Goal: Task Accomplishment & Management: Manage account settings

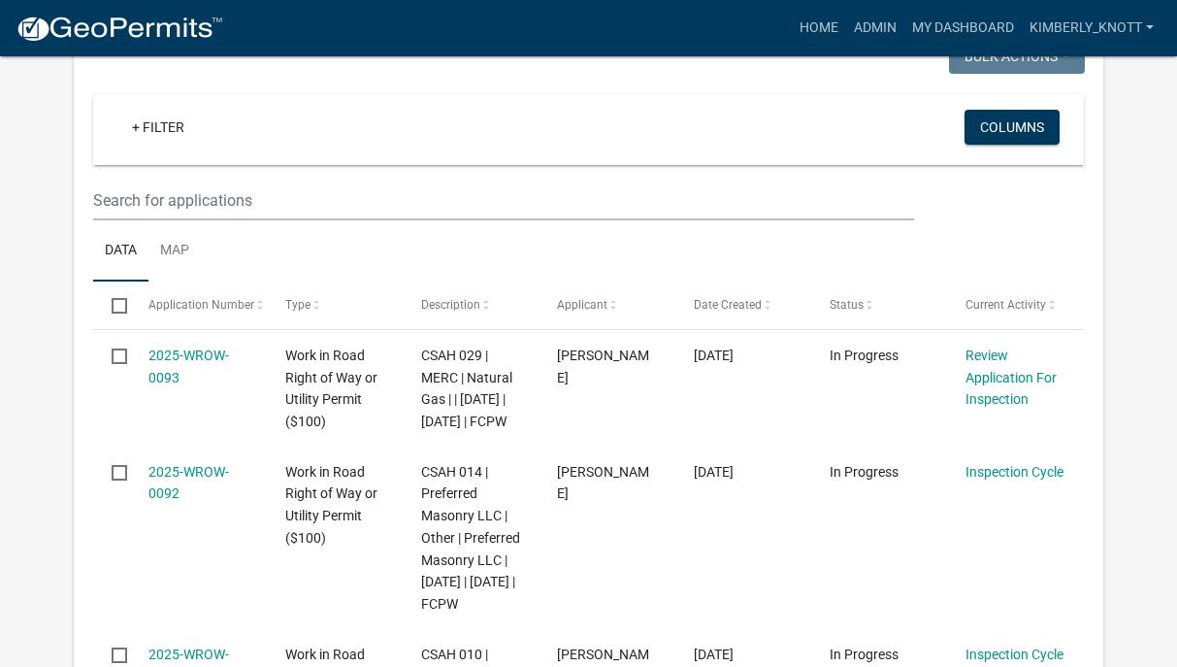
scroll to position [388, 0]
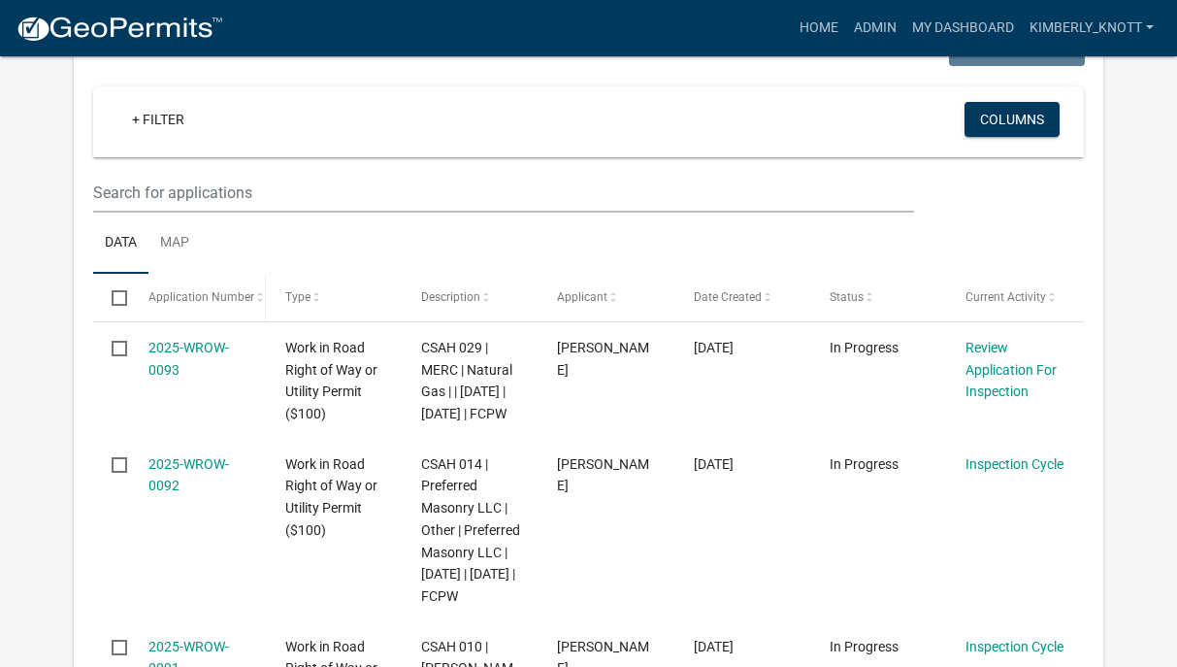
click at [255, 301] on span at bounding box center [260, 298] width 12 height 14
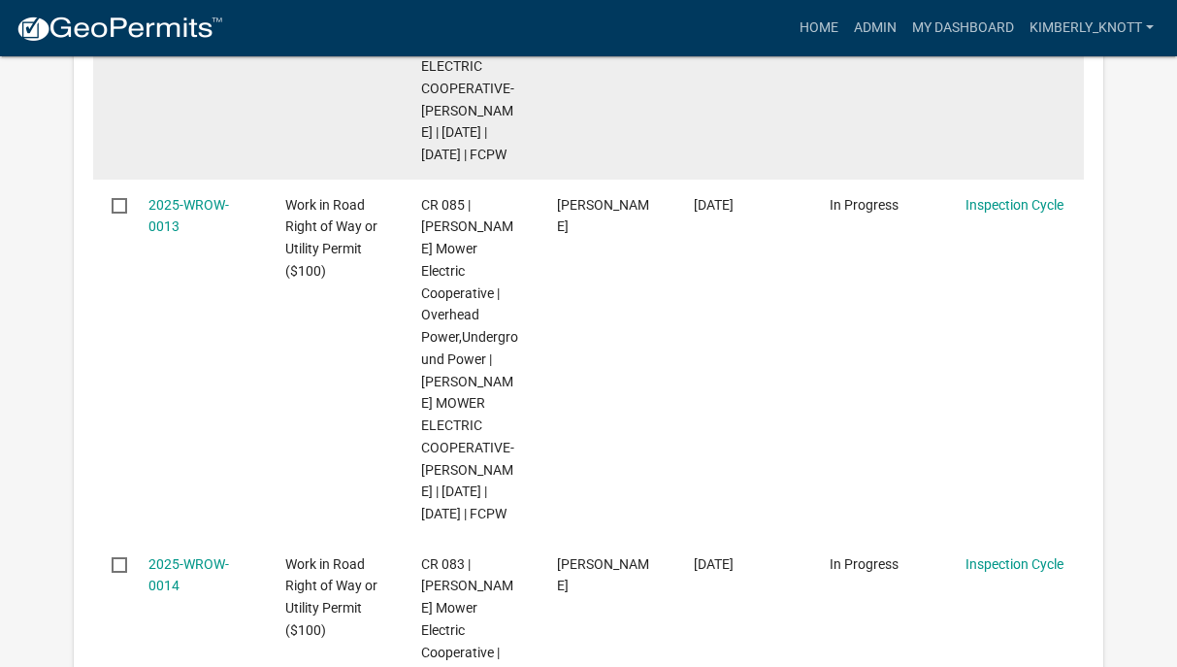
scroll to position [1262, 0]
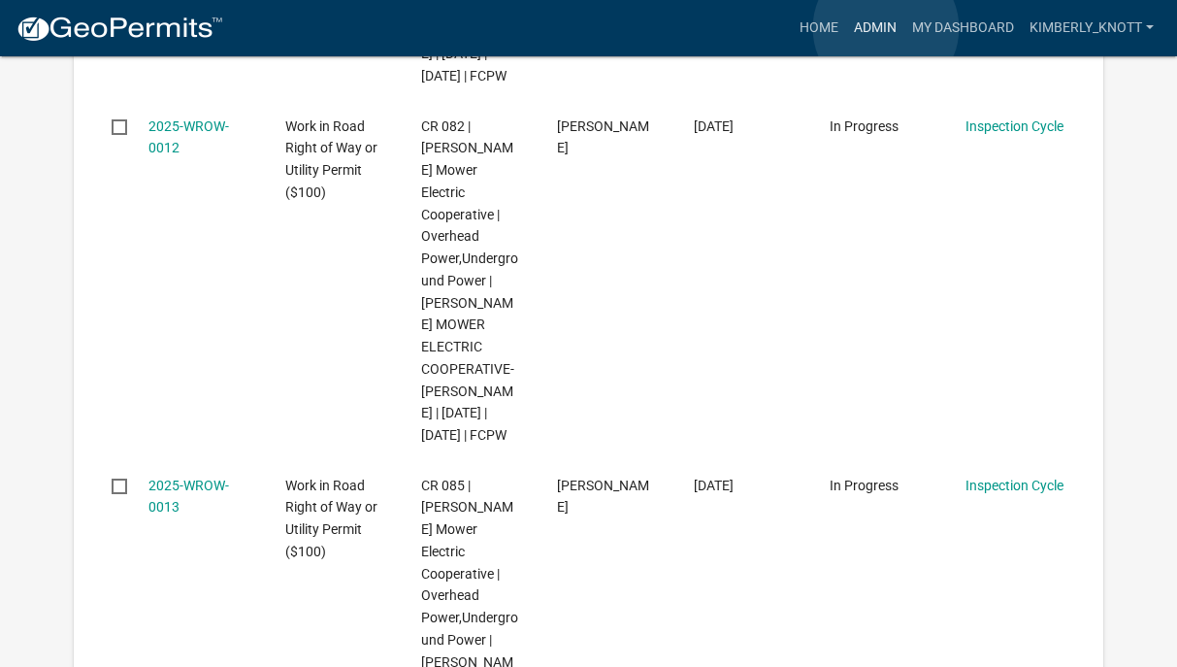
click at [886, 28] on link "Admin" at bounding box center [875, 28] width 58 height 37
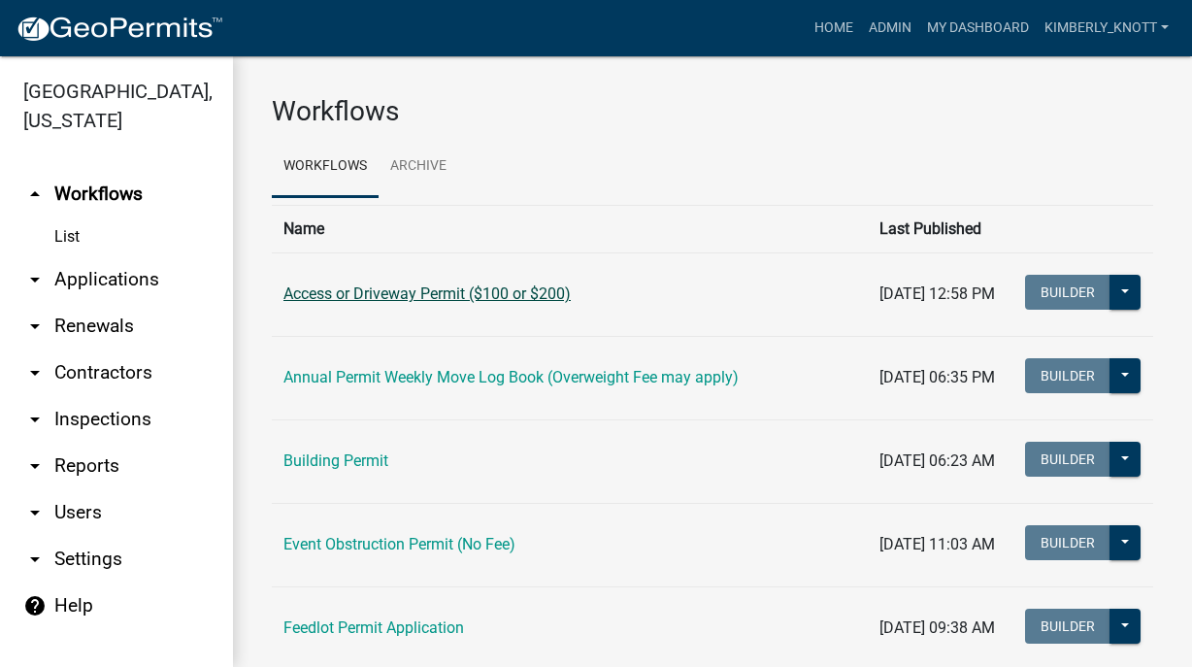
click at [527, 298] on link "Access or Driveway Permit ($100 or $200)" at bounding box center [426, 293] width 287 height 18
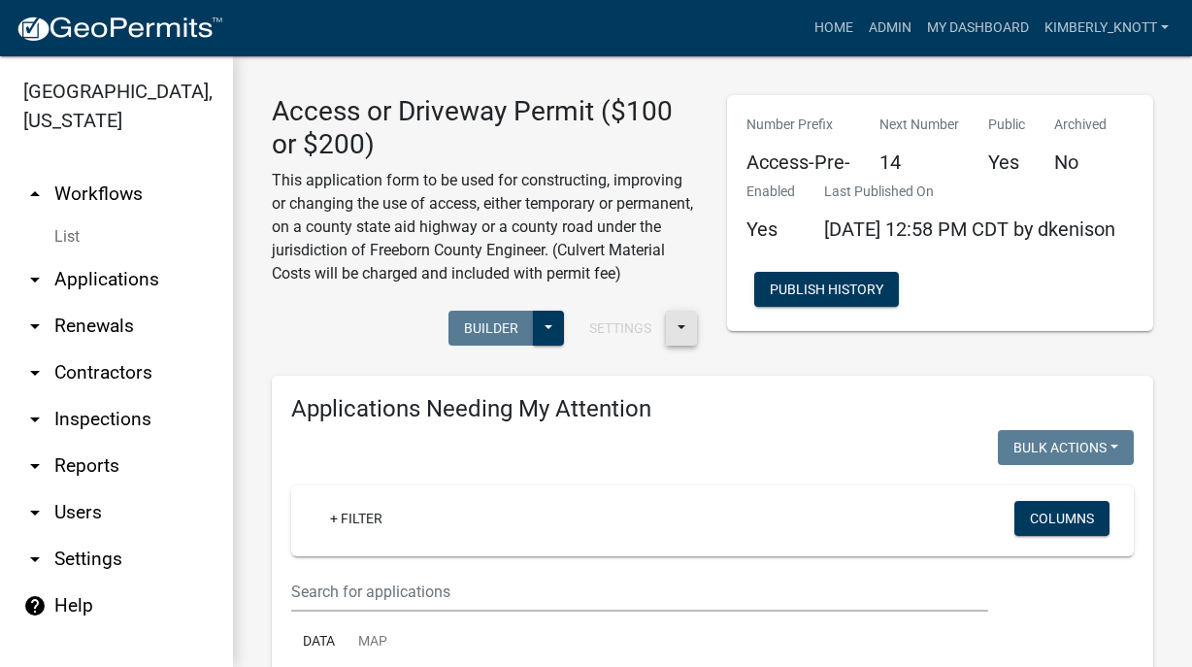
select select "3: 100"
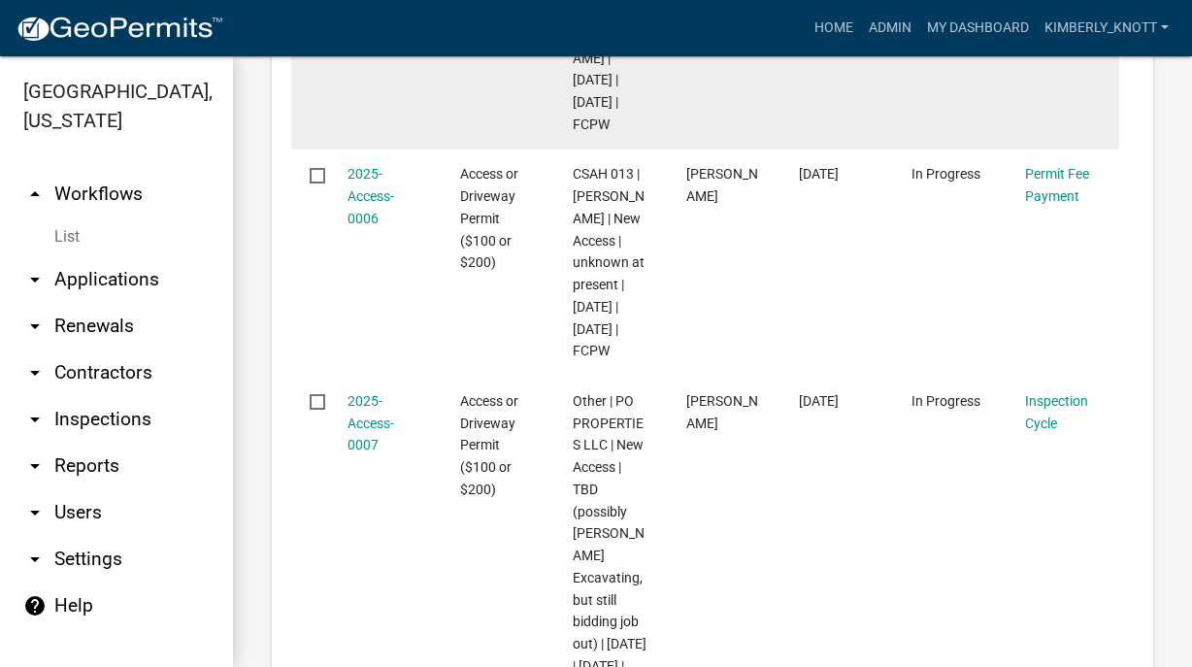
scroll to position [4659, 0]
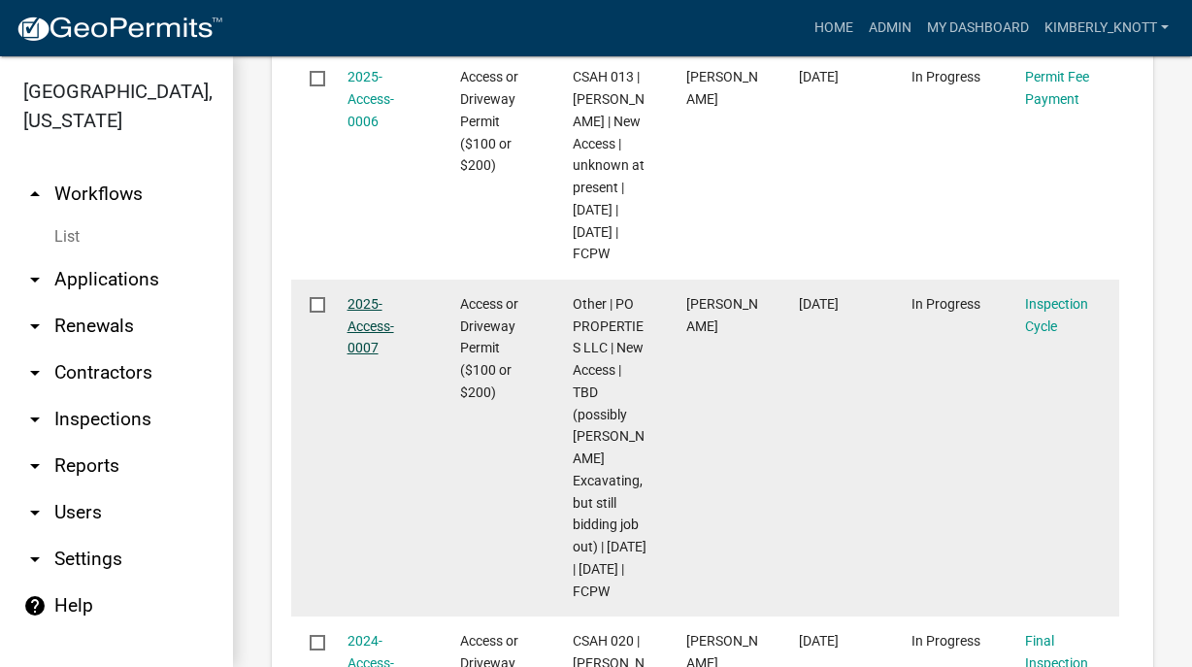
click at [372, 296] on link "2025-Access-0007" at bounding box center [370, 326] width 47 height 60
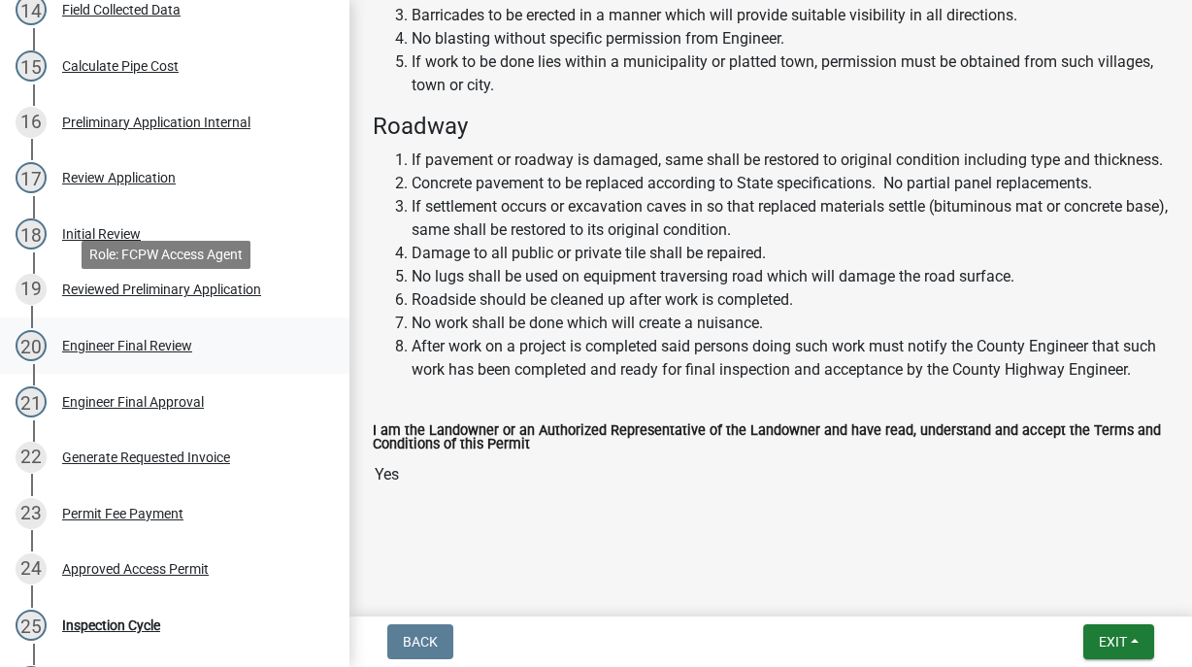
scroll to position [1068, 0]
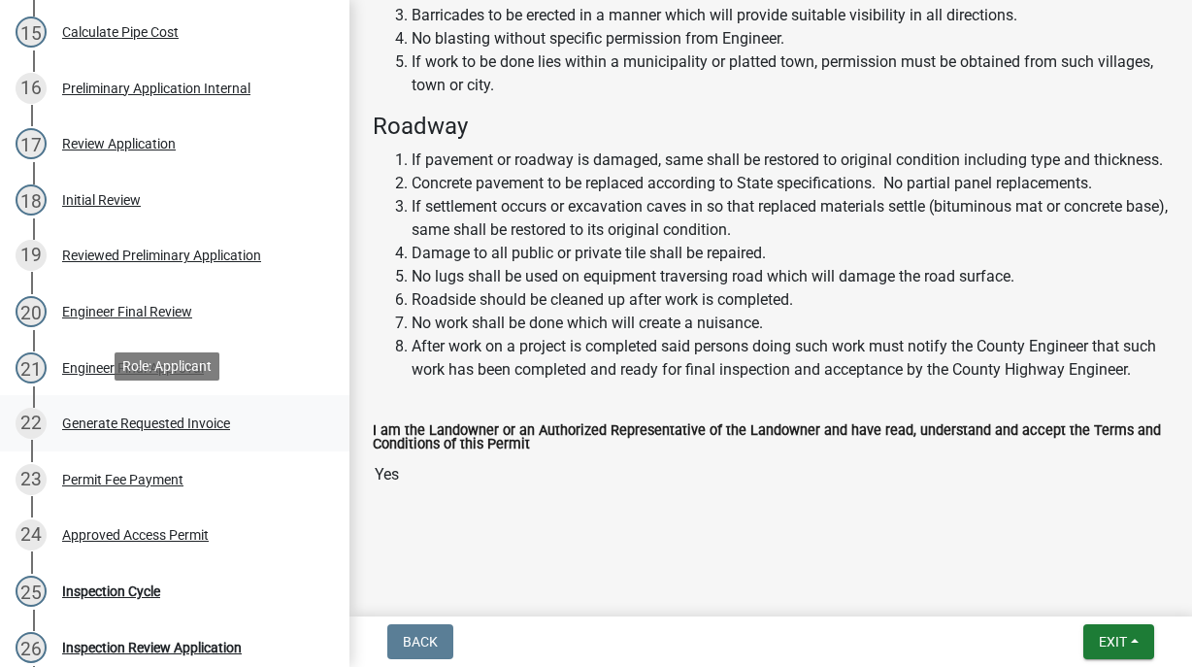
click at [182, 418] on div "Generate Requested Invoice" at bounding box center [146, 423] width 168 height 14
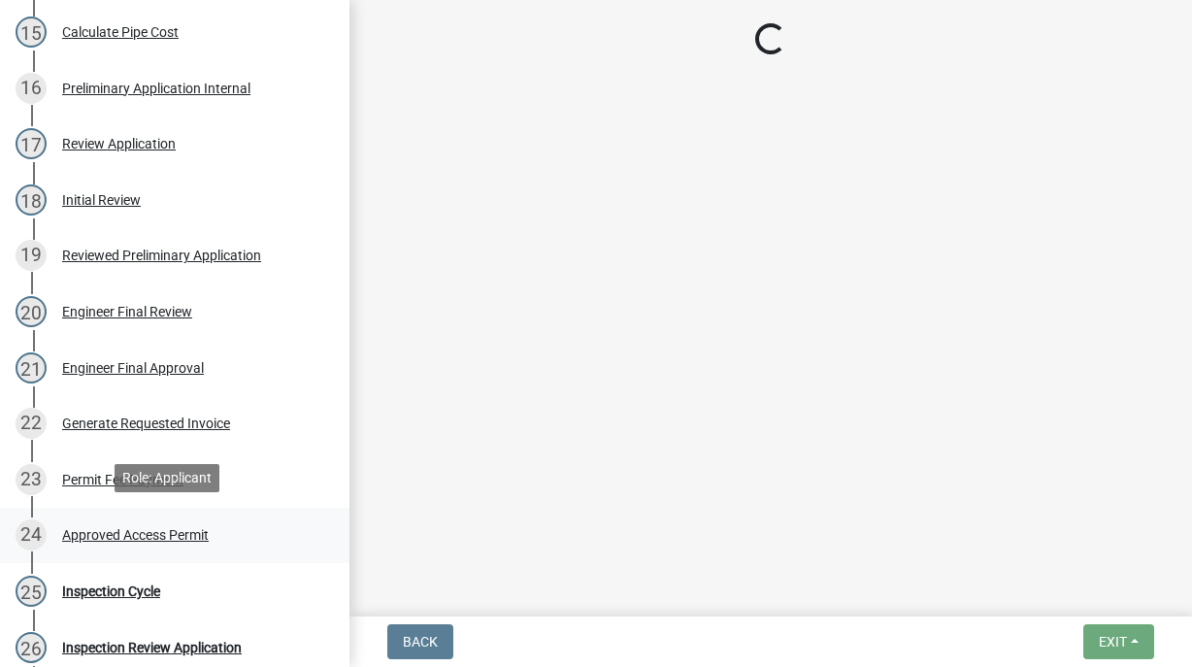
click at [168, 528] on div "Approved Access Permit" at bounding box center [135, 535] width 147 height 14
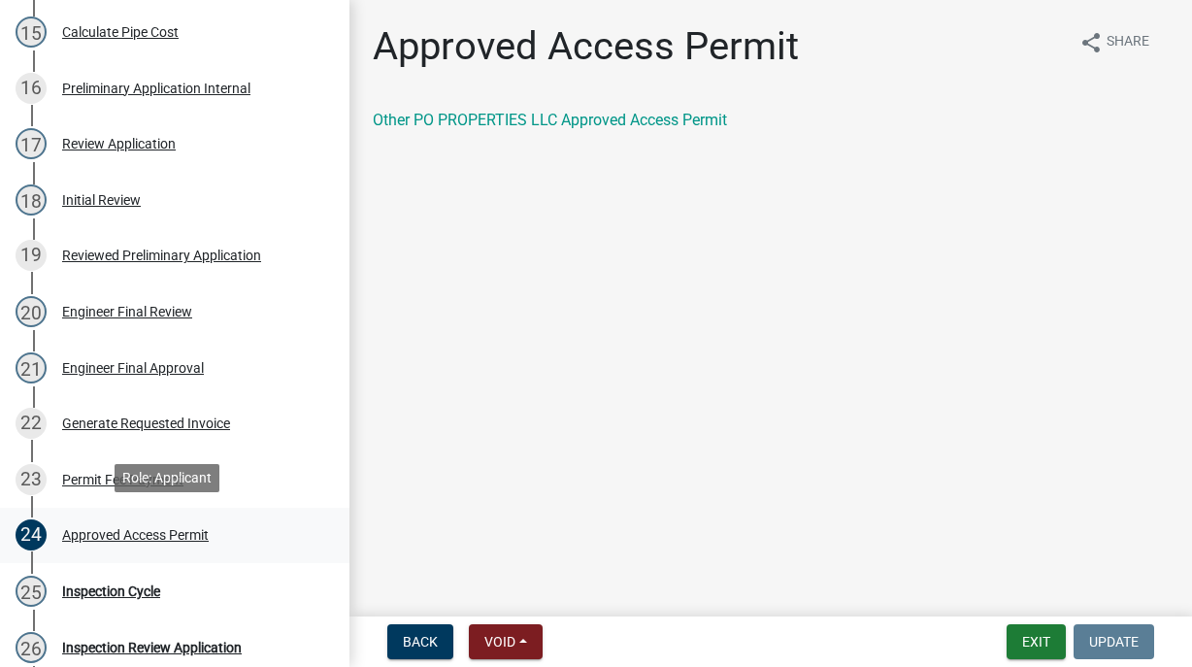
click at [131, 534] on div "Approved Access Permit" at bounding box center [135, 535] width 147 height 14
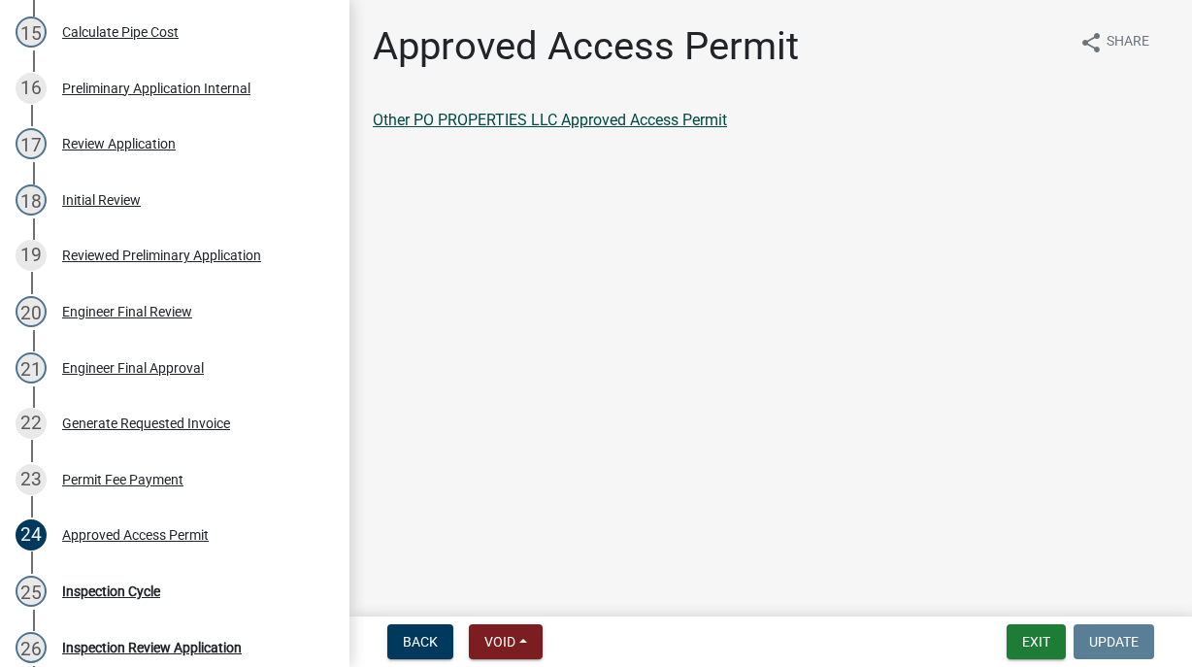
click at [656, 122] on link "Other PO PROPERTIES LLC Approved Access Permit" at bounding box center [550, 120] width 354 height 18
